Goal: Information Seeking & Learning: Find specific fact

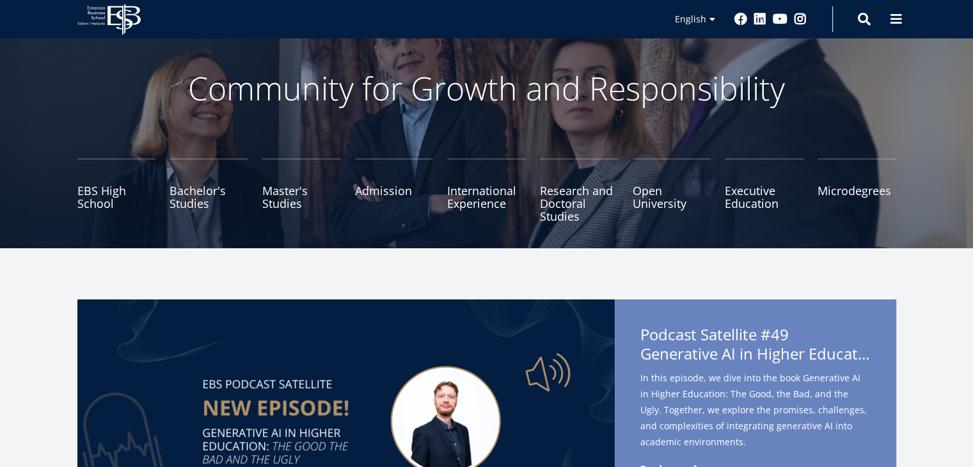
scroll to position [59, 0]
click at [893, 18] on span at bounding box center [896, 18] width 13 height 13
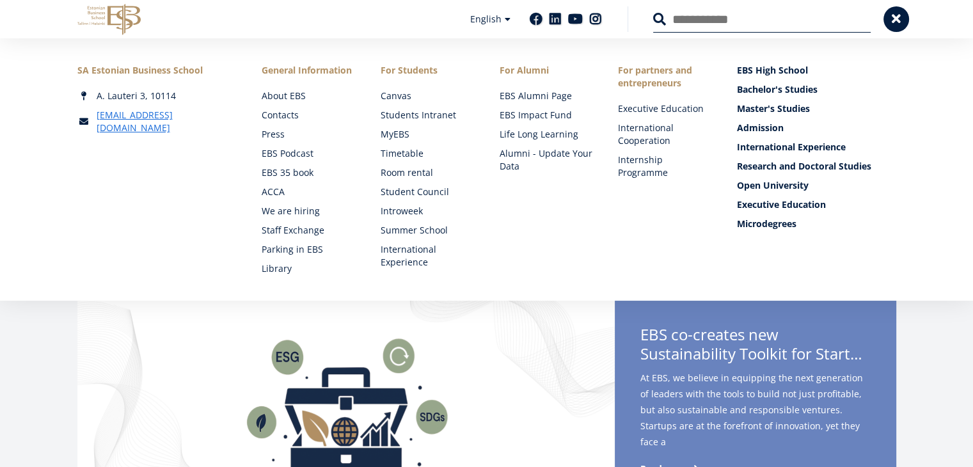
click at [732, 17] on input "Search" at bounding box center [762, 19] width 218 height 27
type input "******"
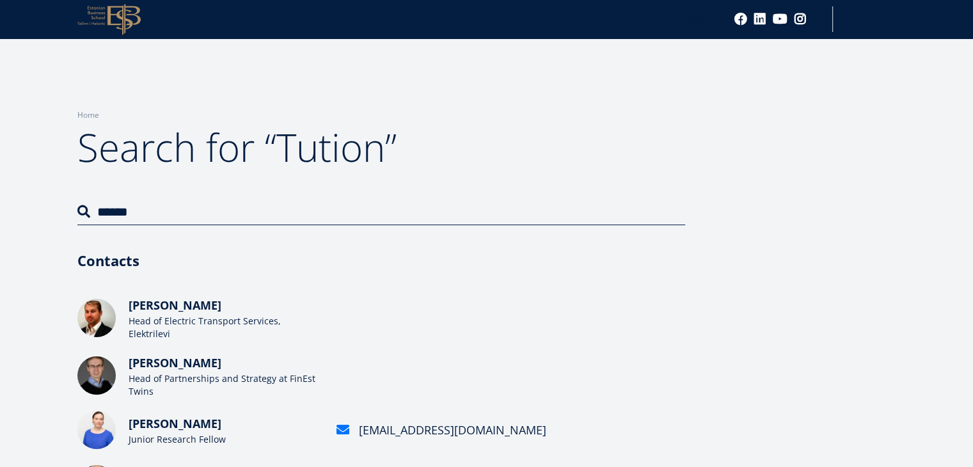
click at [573, 171] on h1 "Search for “Tution”" at bounding box center [381, 147] width 608 height 51
click at [131, 13] on icon at bounding box center [124, 19] width 33 height 31
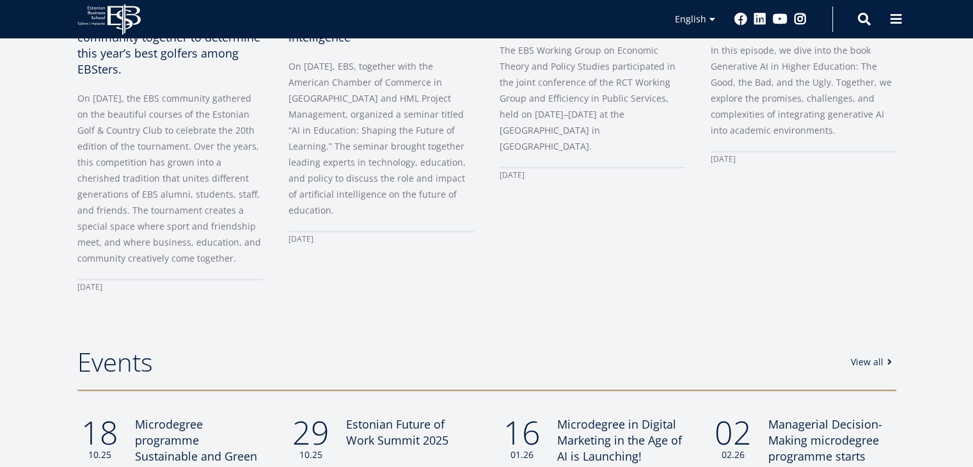
scroll to position [858, 0]
